Goal: Transaction & Acquisition: Purchase product/service

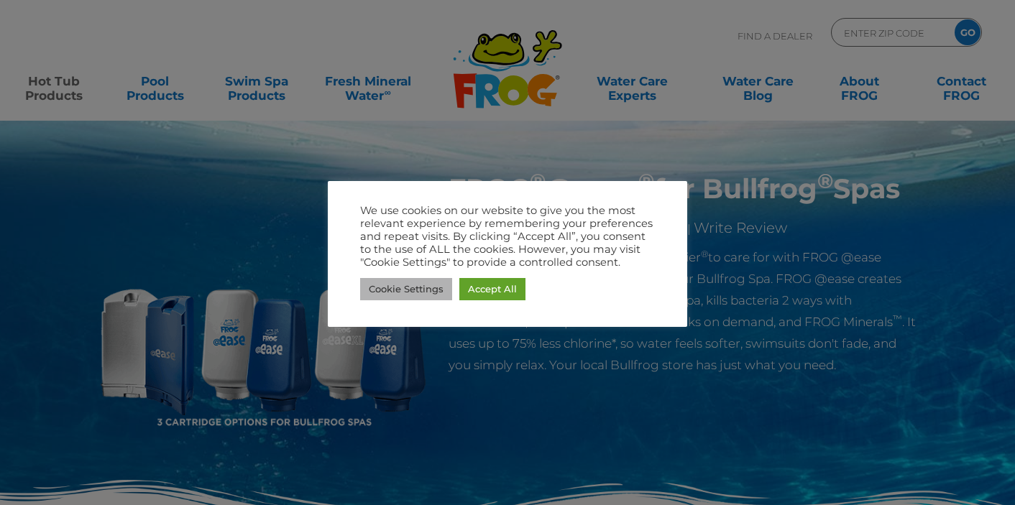
click at [426, 289] on link "Cookie Settings" at bounding box center [406, 289] width 92 height 22
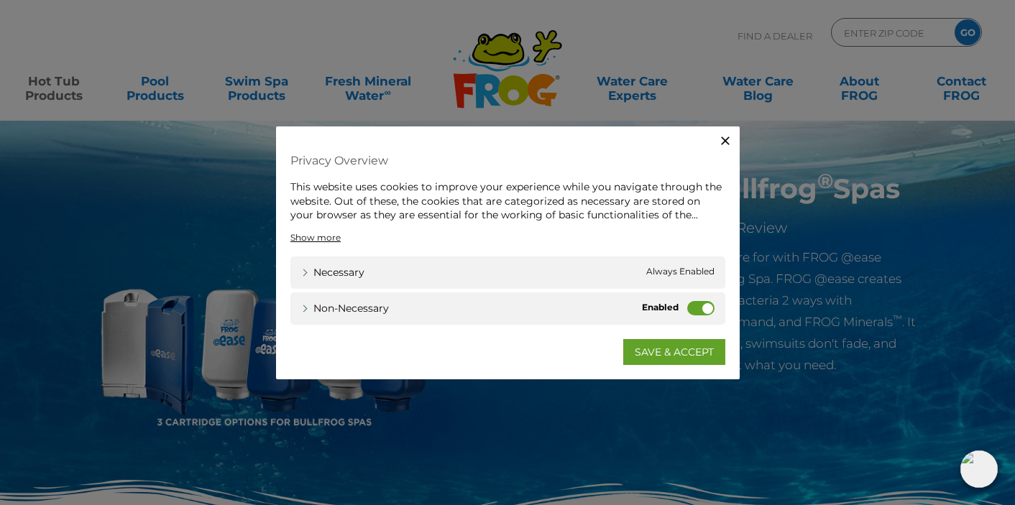
click at [704, 308] on label "Non-necessary" at bounding box center [700, 308] width 27 height 14
click at [0, 0] on input "Non-necessary" at bounding box center [0, 0] width 0 height 0
click at [671, 350] on link "SAVE & ACCEPT" at bounding box center [674, 352] width 102 height 26
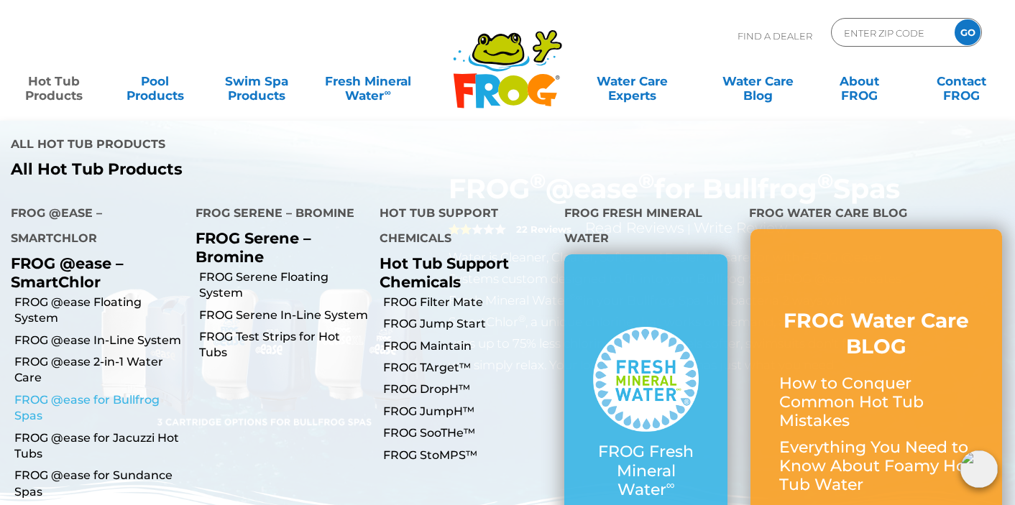
click at [73, 393] on link "FROG @ease for Bullfrog Spas" at bounding box center [99, 409] width 170 height 32
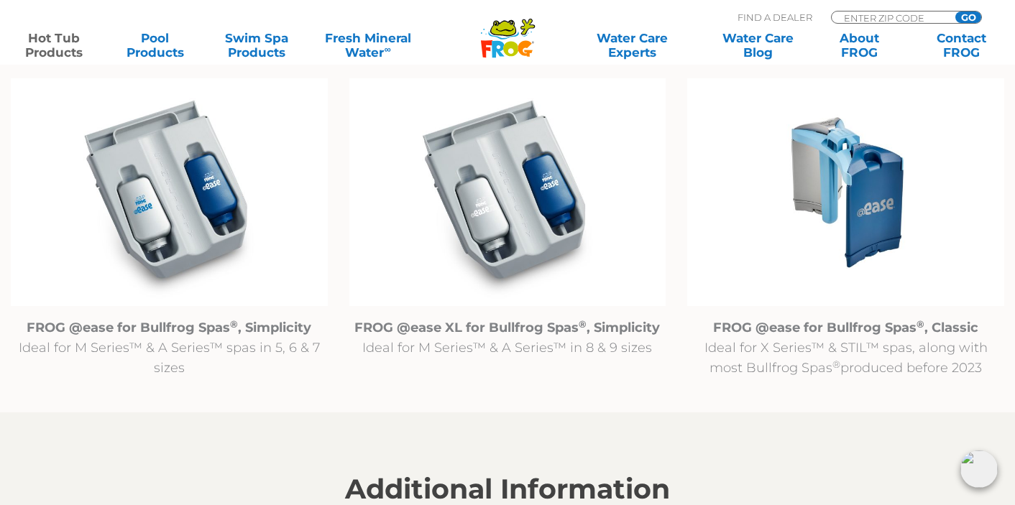
scroll to position [1500, 0]
click at [168, 232] on img at bounding box center [169, 192] width 317 height 229
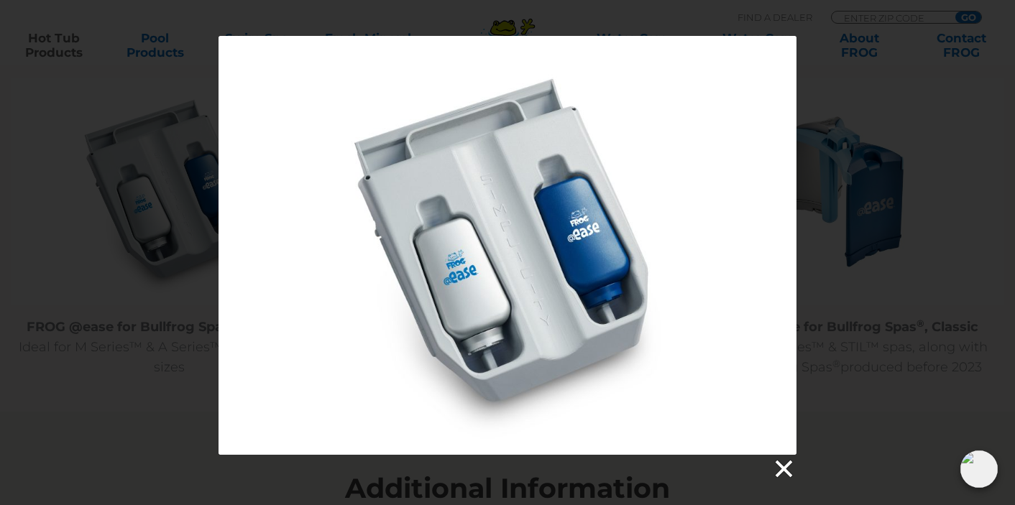
click at [781, 472] on link at bounding box center [783, 470] width 22 height 22
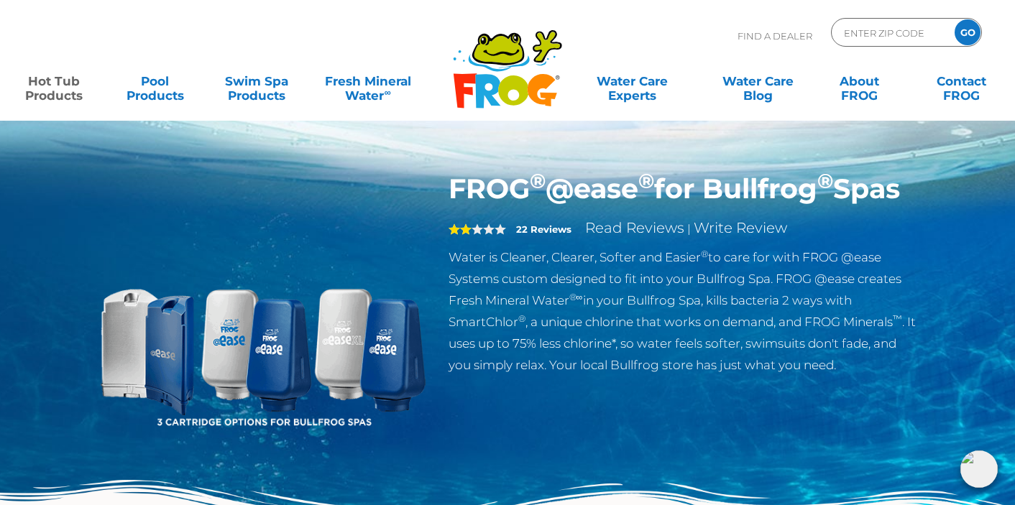
scroll to position [0, 0]
